Goal: Obtain resource: Download file/media

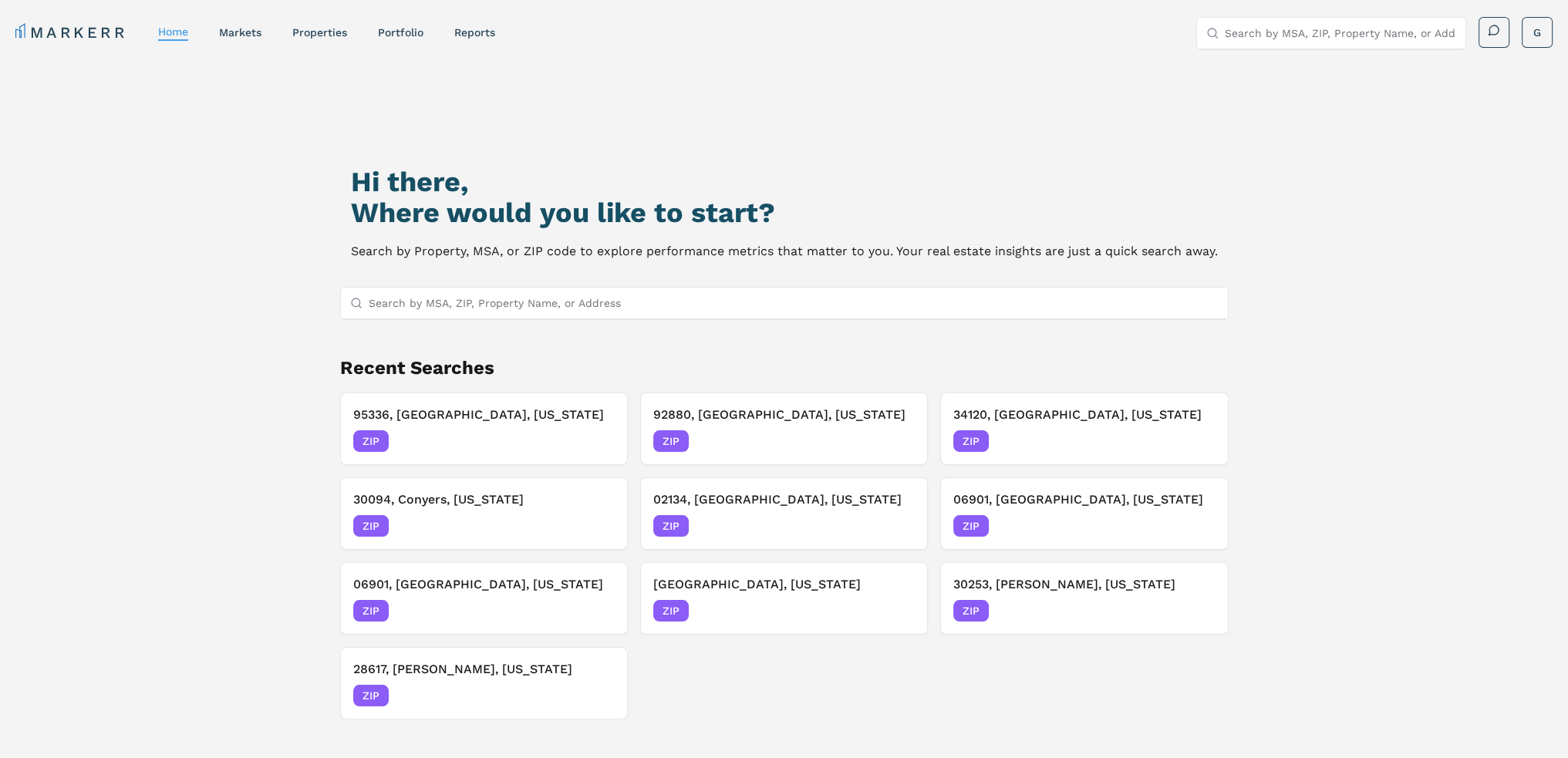
click at [563, 286] on div "Hi there, Where would you like to start? Search by Property, MSA, or ZIP code t…" at bounding box center [784, 472] width 1097 height 758
click at [550, 305] on input "Search by MSA, ZIP, Property Name, or Address" at bounding box center [793, 303] width 849 height 31
type input "33166"
click at [510, 330] on div "33166, [GEOGRAPHIC_DATA], [US_STATE] ZIP" at bounding box center [783, 333] width 887 height 26
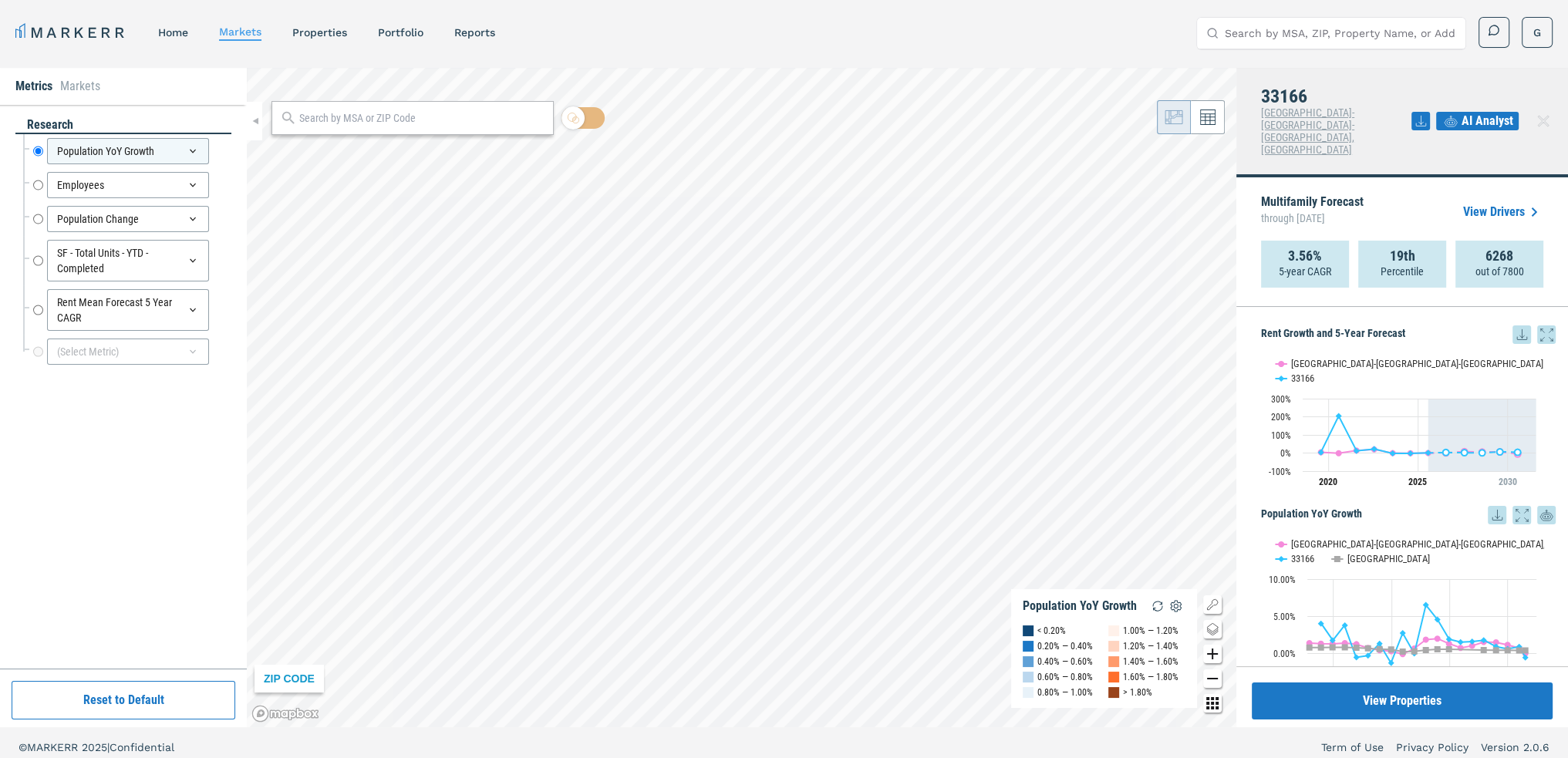
click at [1513, 326] on icon at bounding box center [1521, 334] width 18 height 18
click at [1456, 409] on div "Download as XLS" at bounding box center [1452, 409] width 89 height 15
